Goal: Task Accomplishment & Management: Complete application form

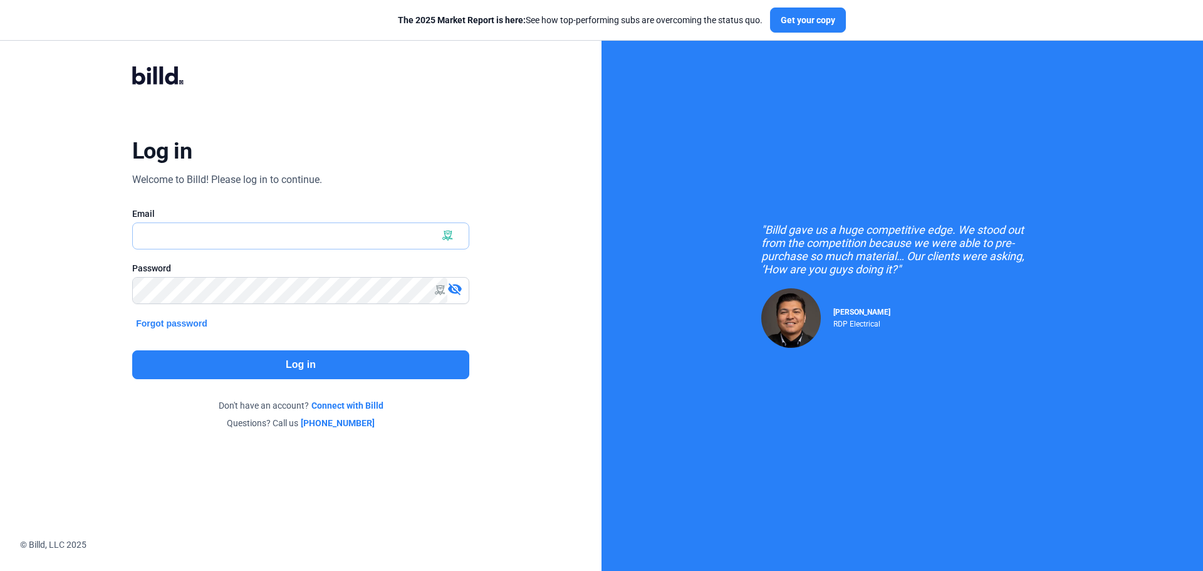
click at [345, 238] on input "text" at bounding box center [294, 236] width 322 height 26
type input "[PERSON_NAME][EMAIL_ADDRESS][DOMAIN_NAME]"
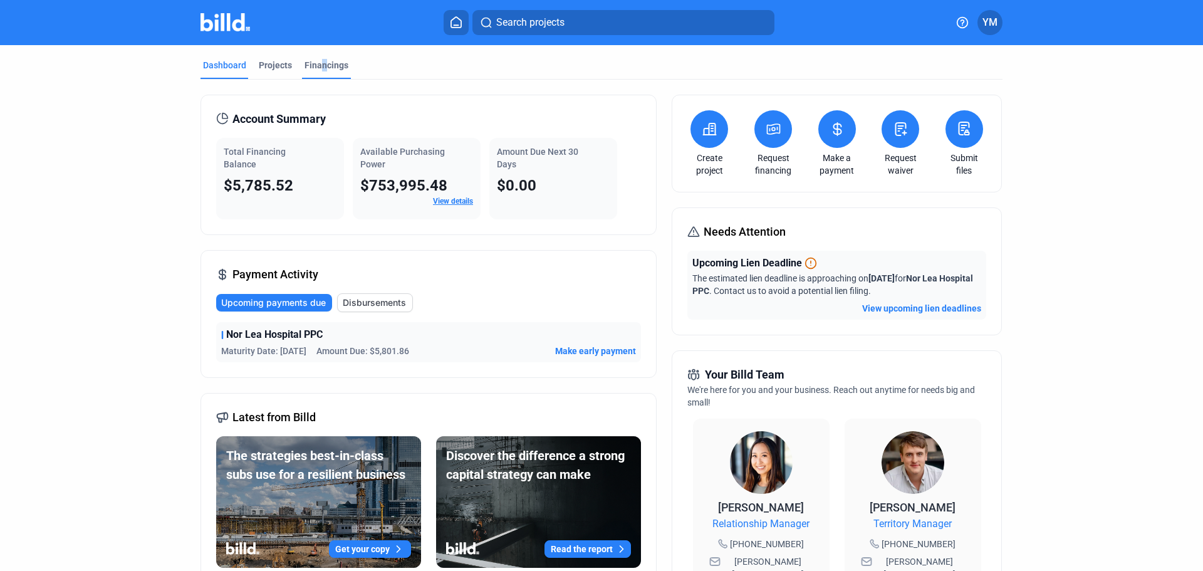
click at [318, 64] on div "Financings" at bounding box center [327, 65] width 44 height 13
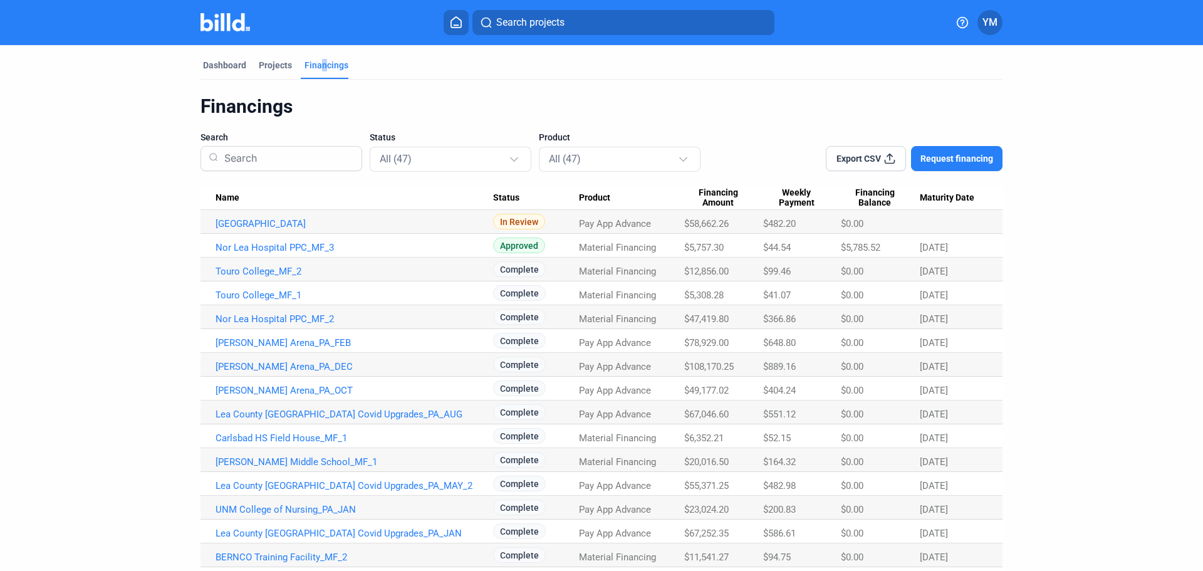
click at [304, 217] on td "[GEOGRAPHIC_DATA]" at bounding box center [347, 222] width 293 height 24
click at [310, 221] on link "[GEOGRAPHIC_DATA]" at bounding box center [355, 223] width 278 height 11
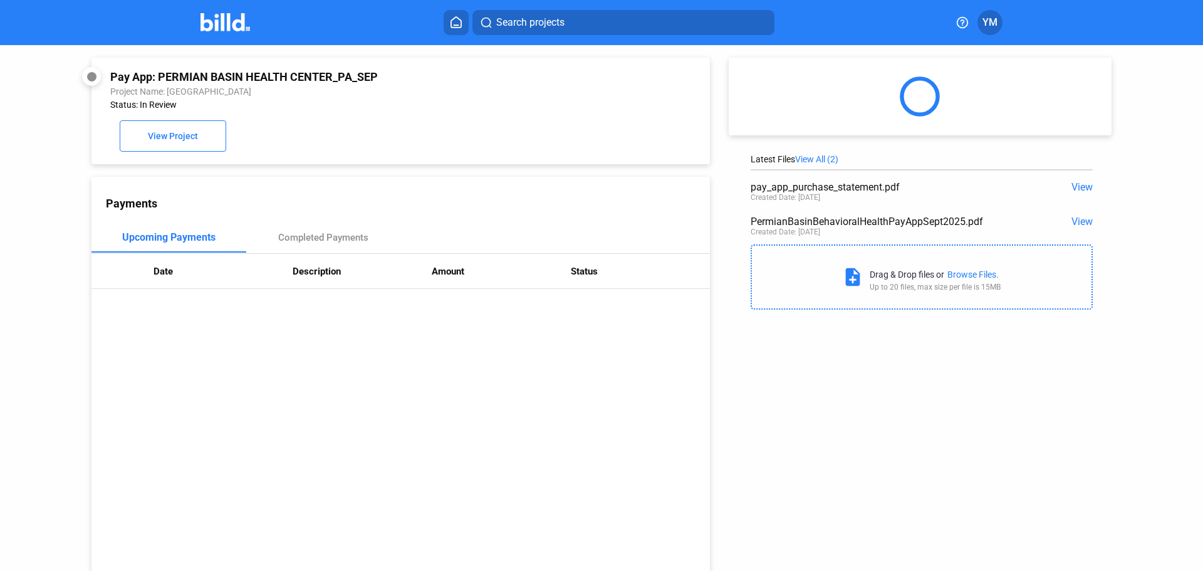
click at [973, 276] on div "Browse Files." at bounding box center [973, 274] width 51 height 10
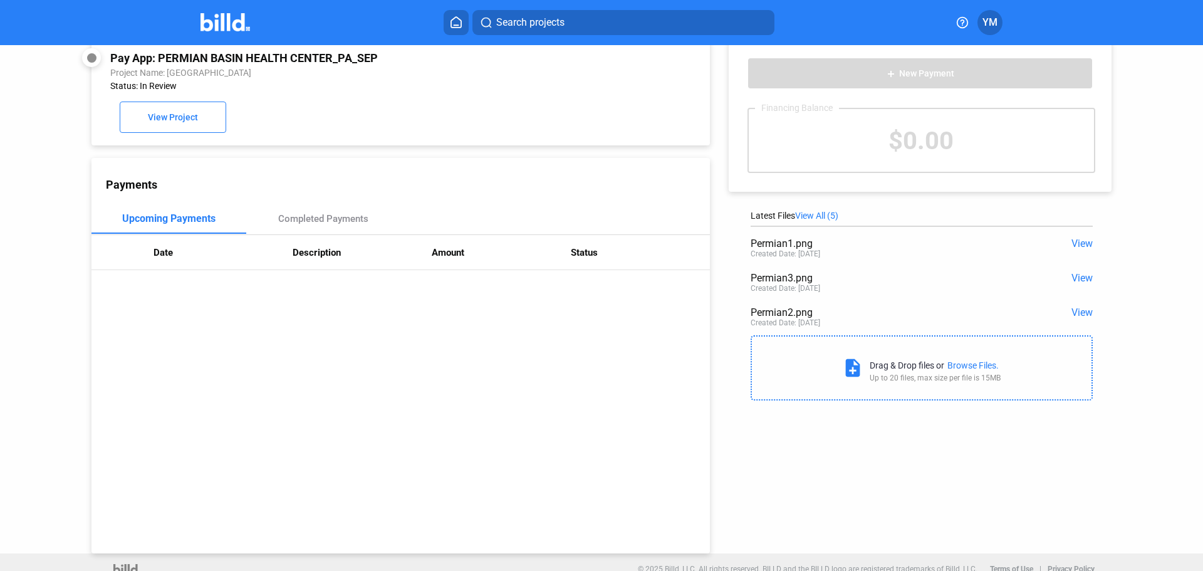
scroll to position [34, 0]
